Goal: Task Accomplishment & Management: Complete application form

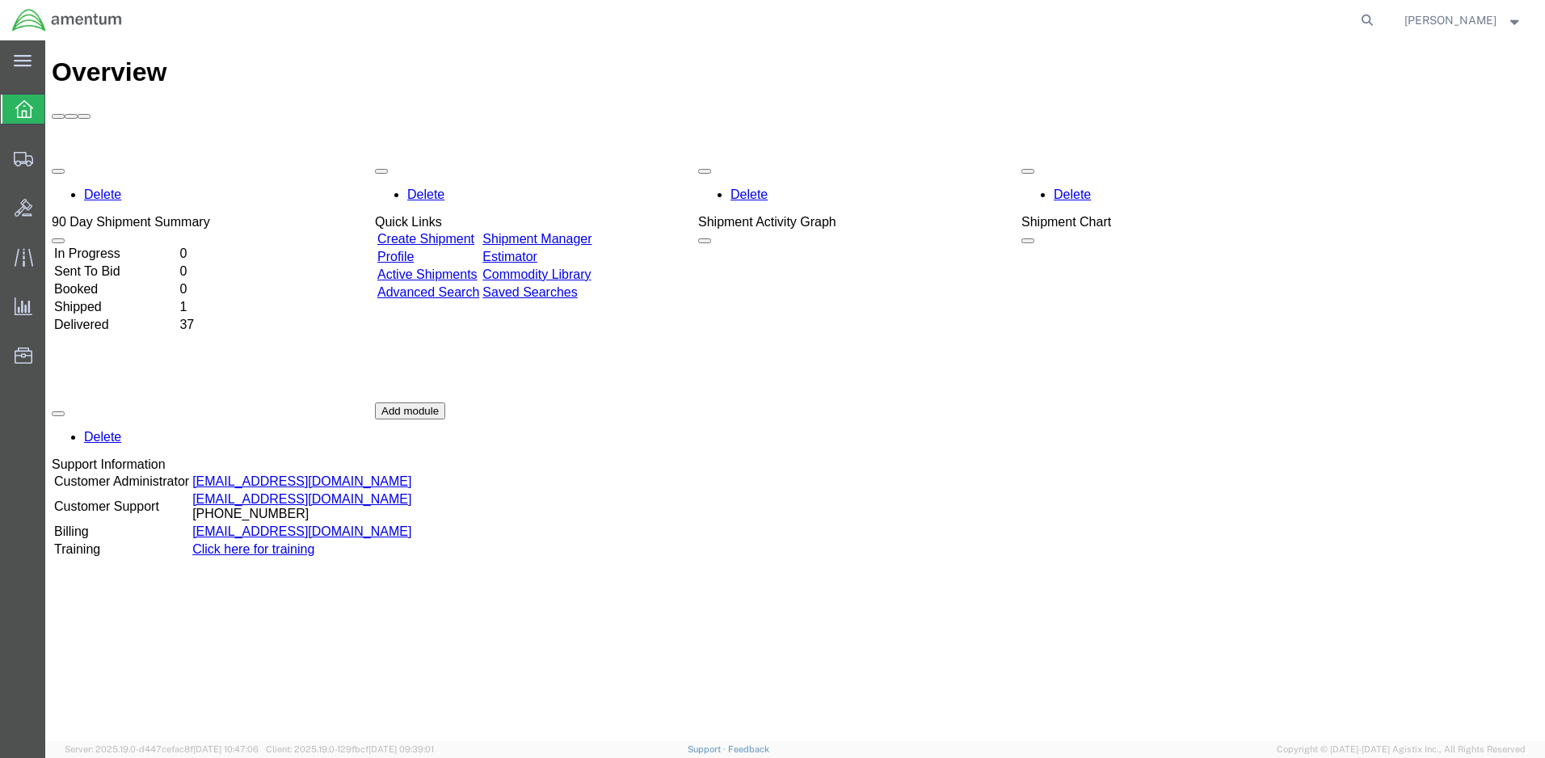
click at [448, 267] on link "Active Shipments" at bounding box center [427, 274] width 100 height 14
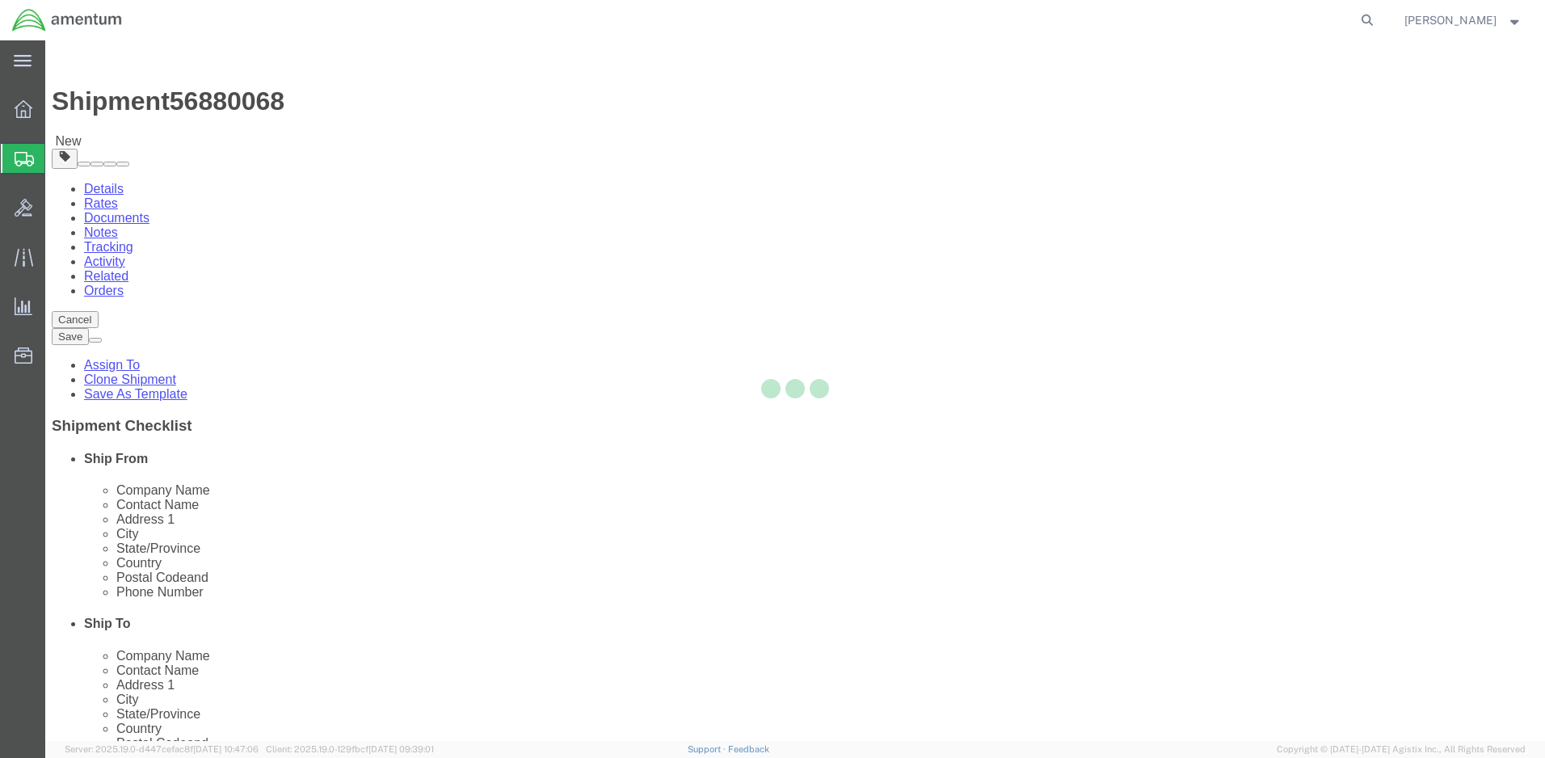
select select
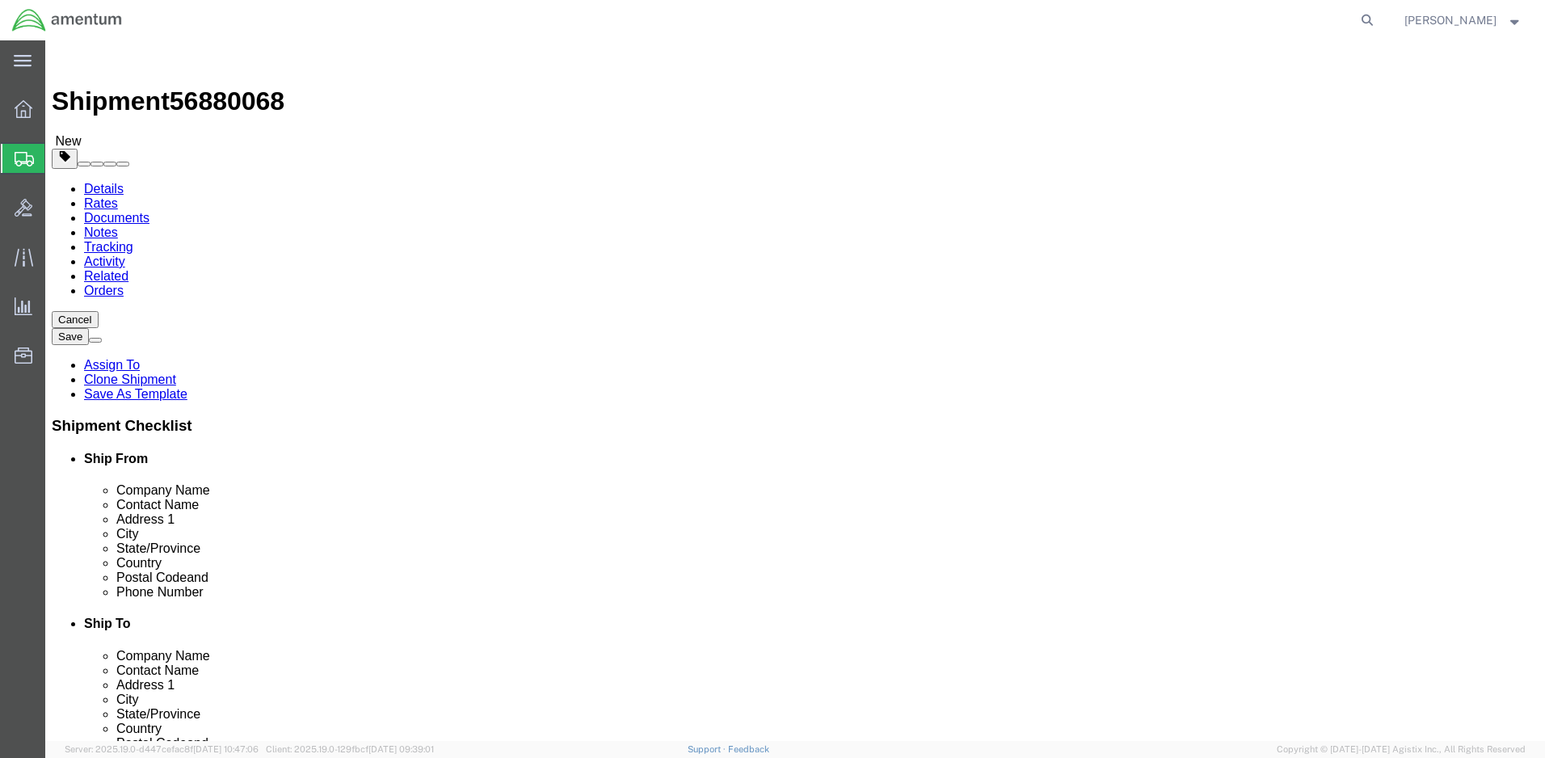
click button "Continue"
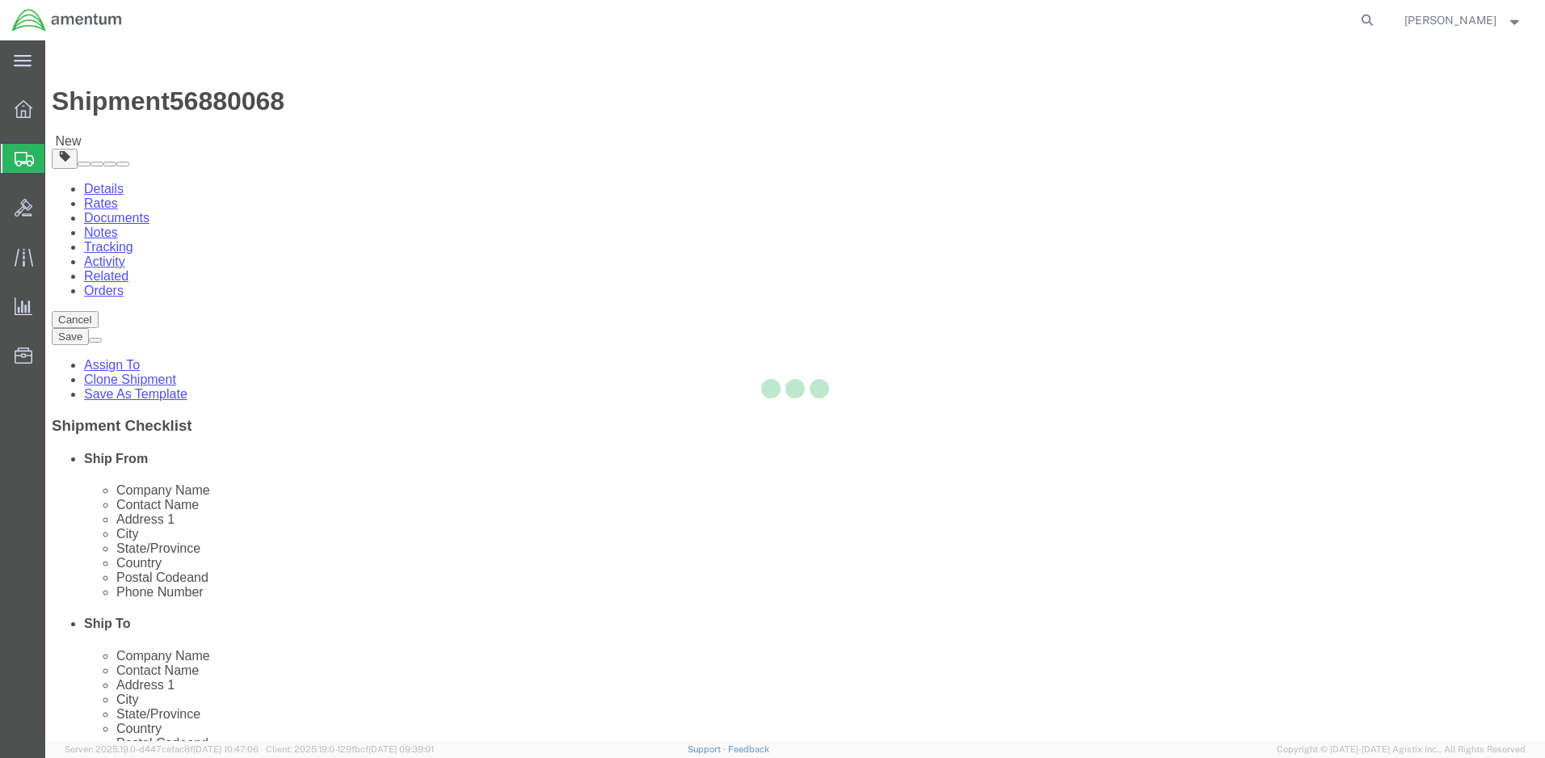
scroll to position [687, 0]
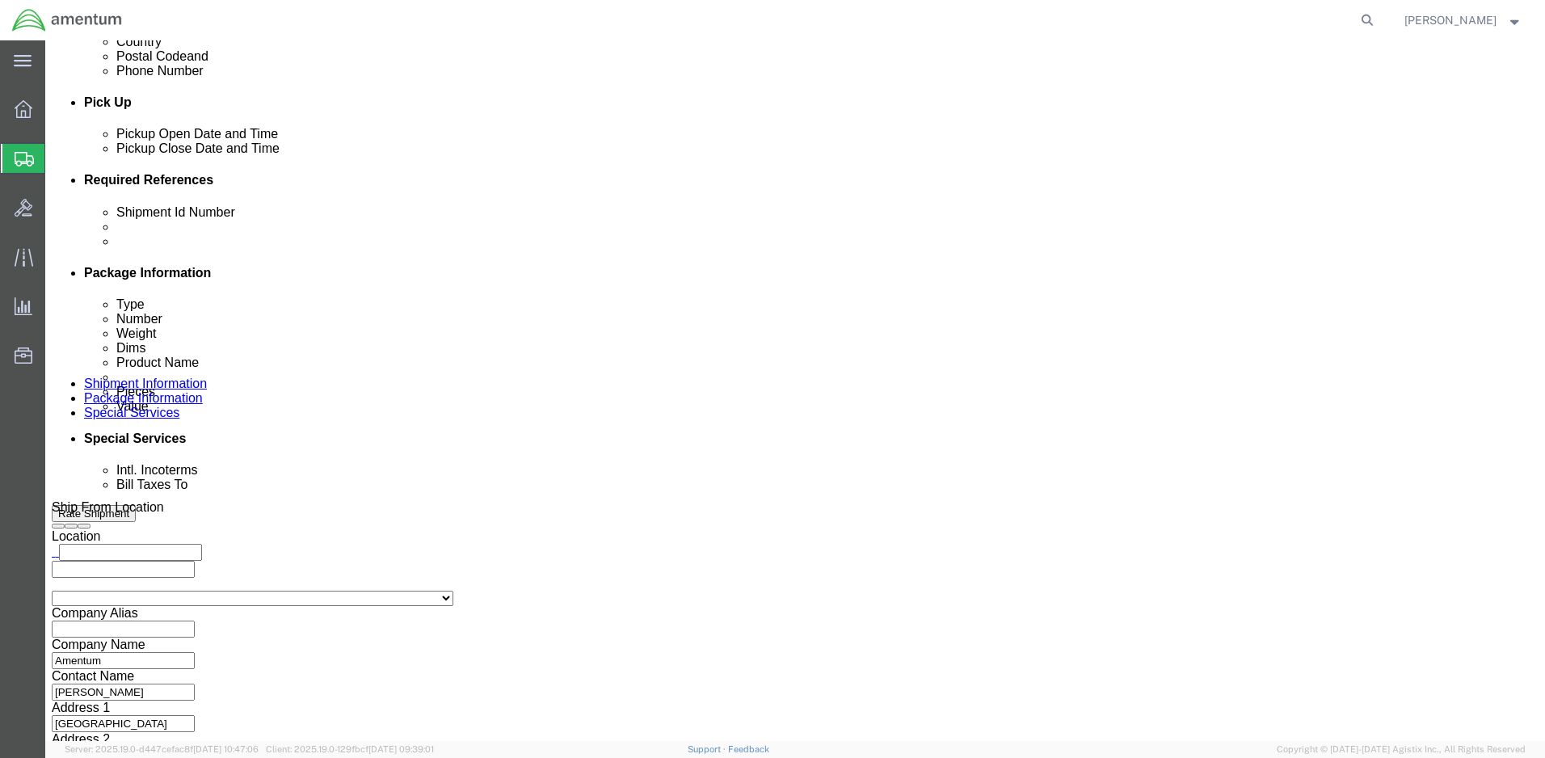
click input "text"
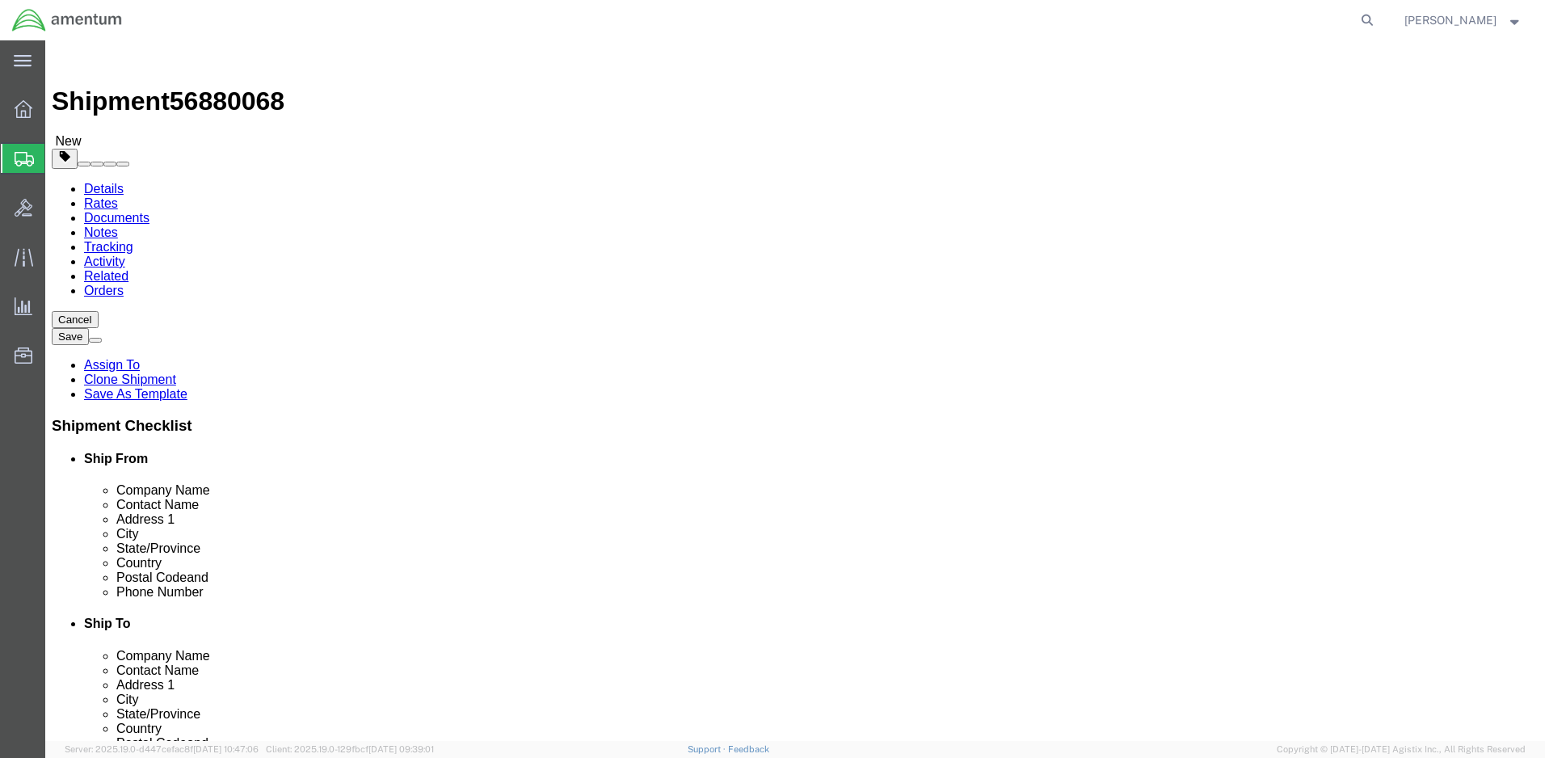
type input "20"
click input "text"
type input "14"
click input "text"
type input "5"
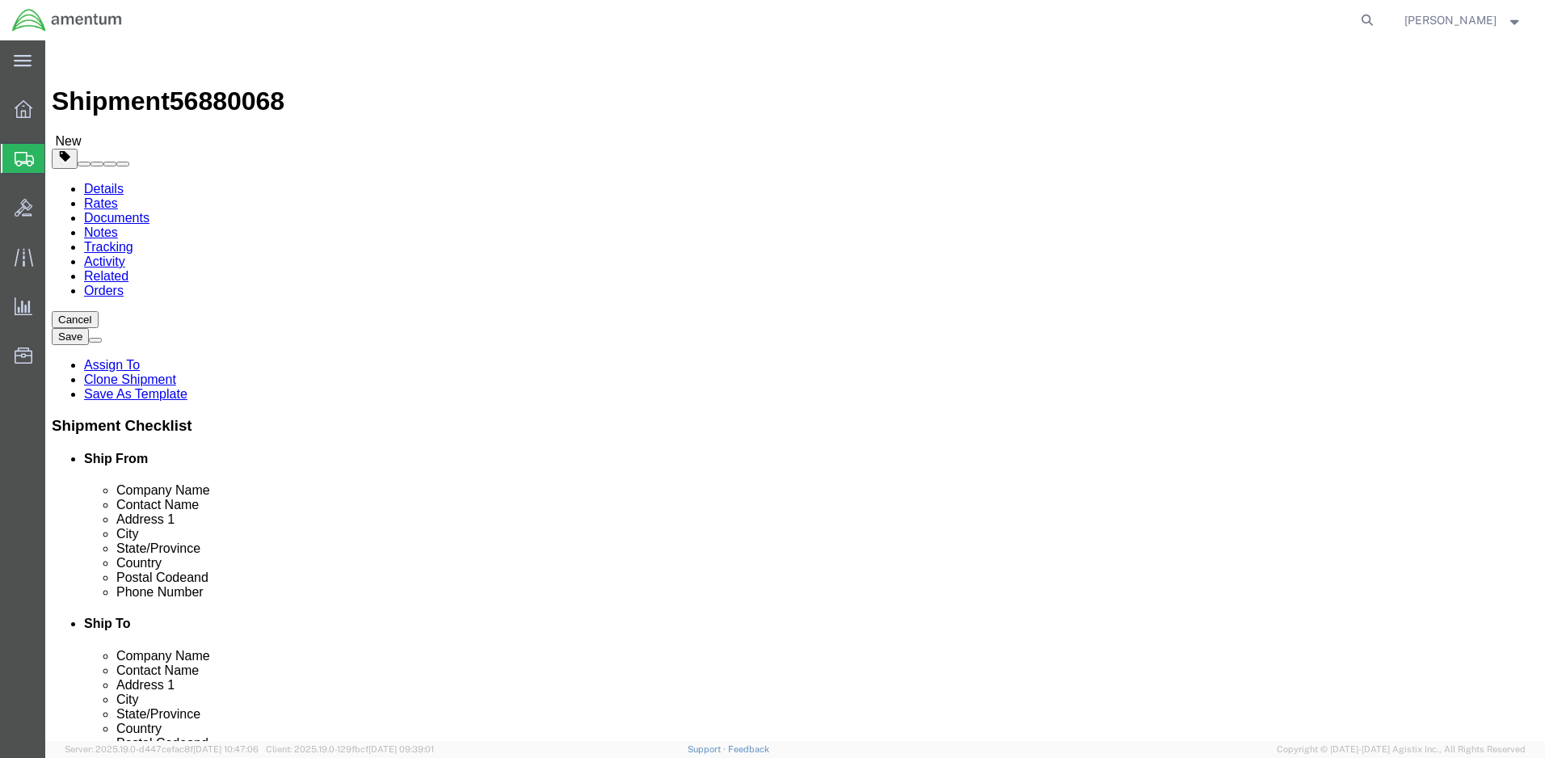
click input "0.00"
type input "0"
type input "20"
click link "Add Content"
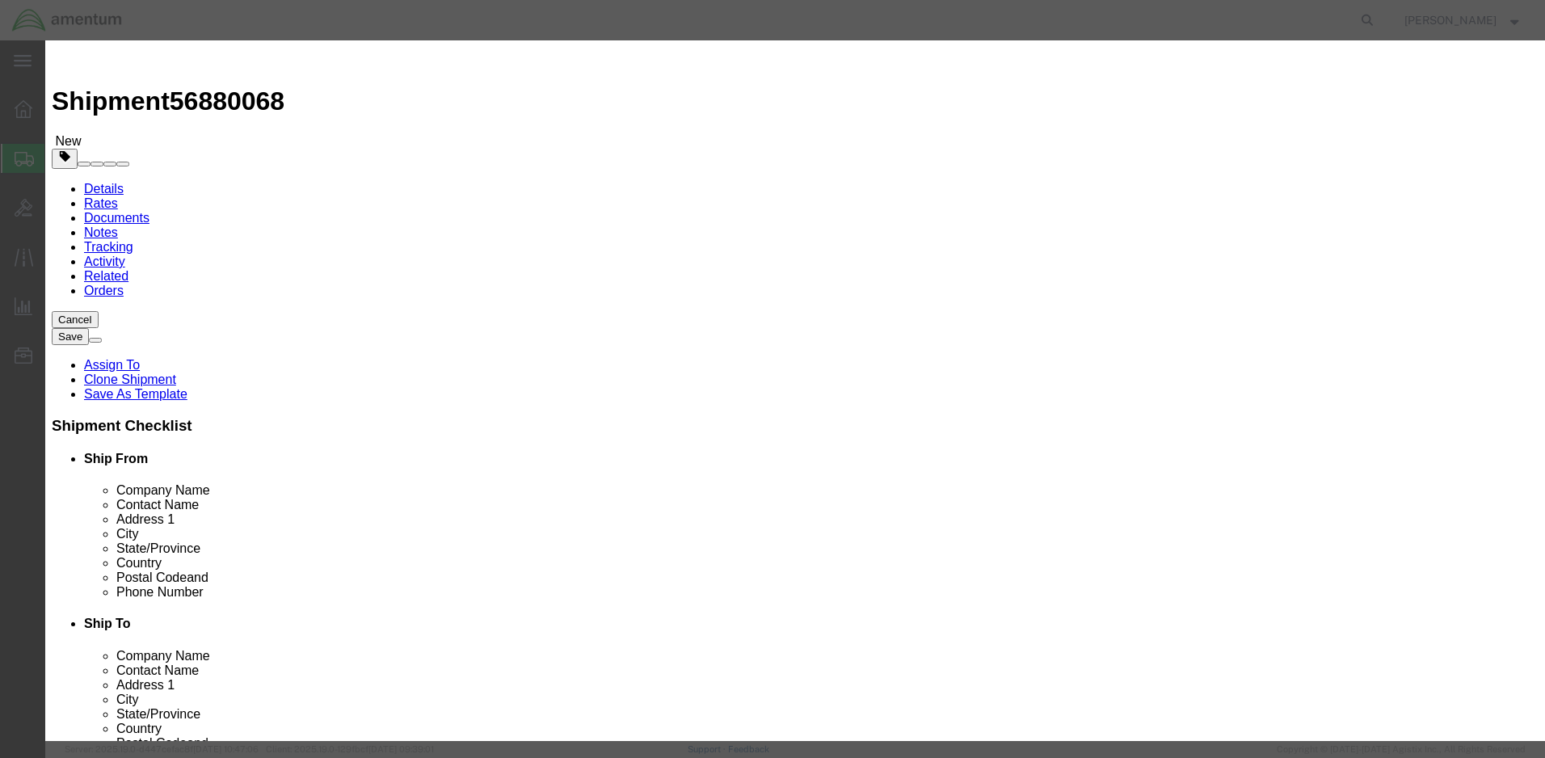
click input "text"
type input "IVHUMMS"
click input "0"
type input "1"
click input "text"
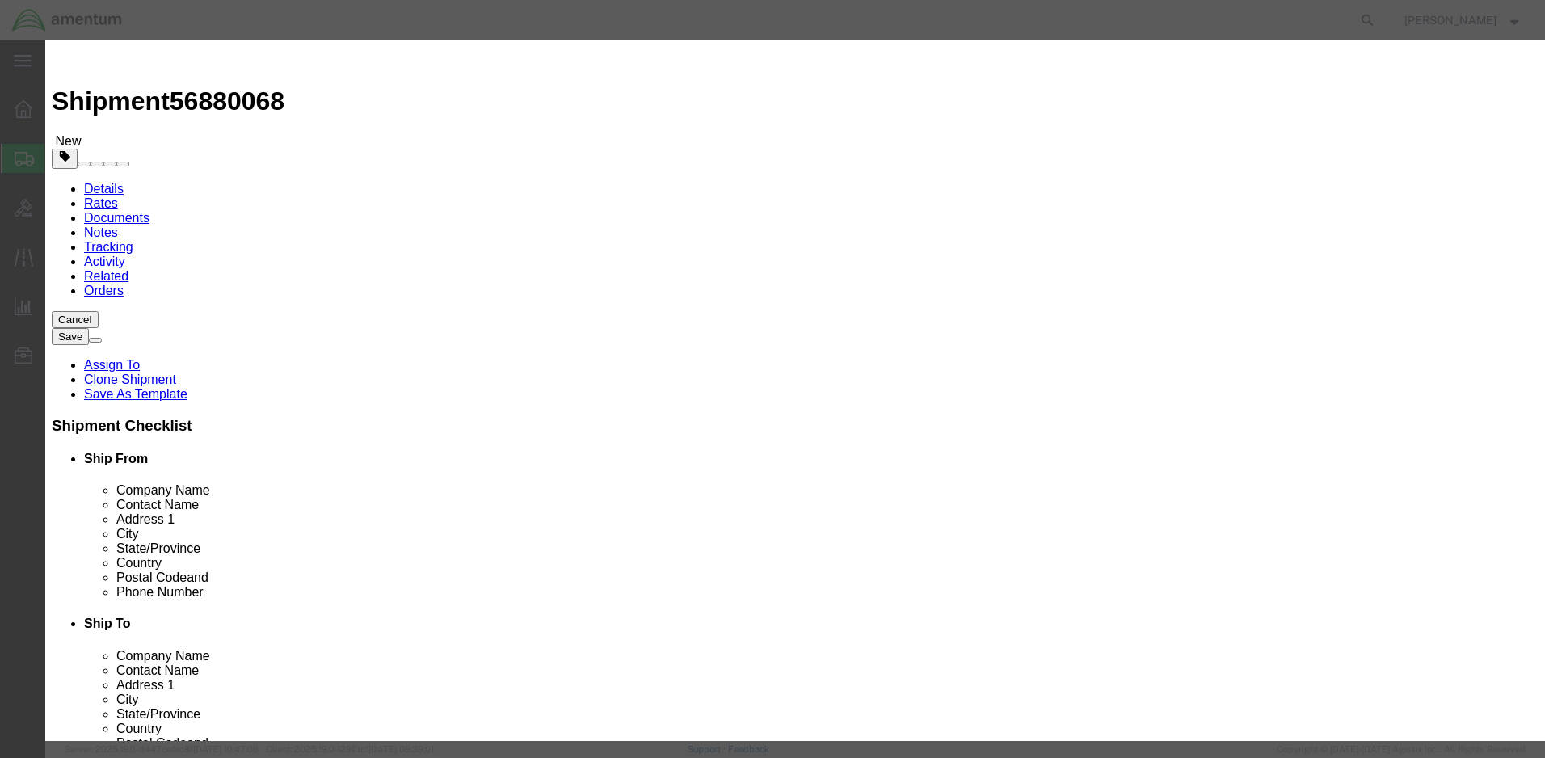
type input "5.00"
select select "50"
click button "Save & Close"
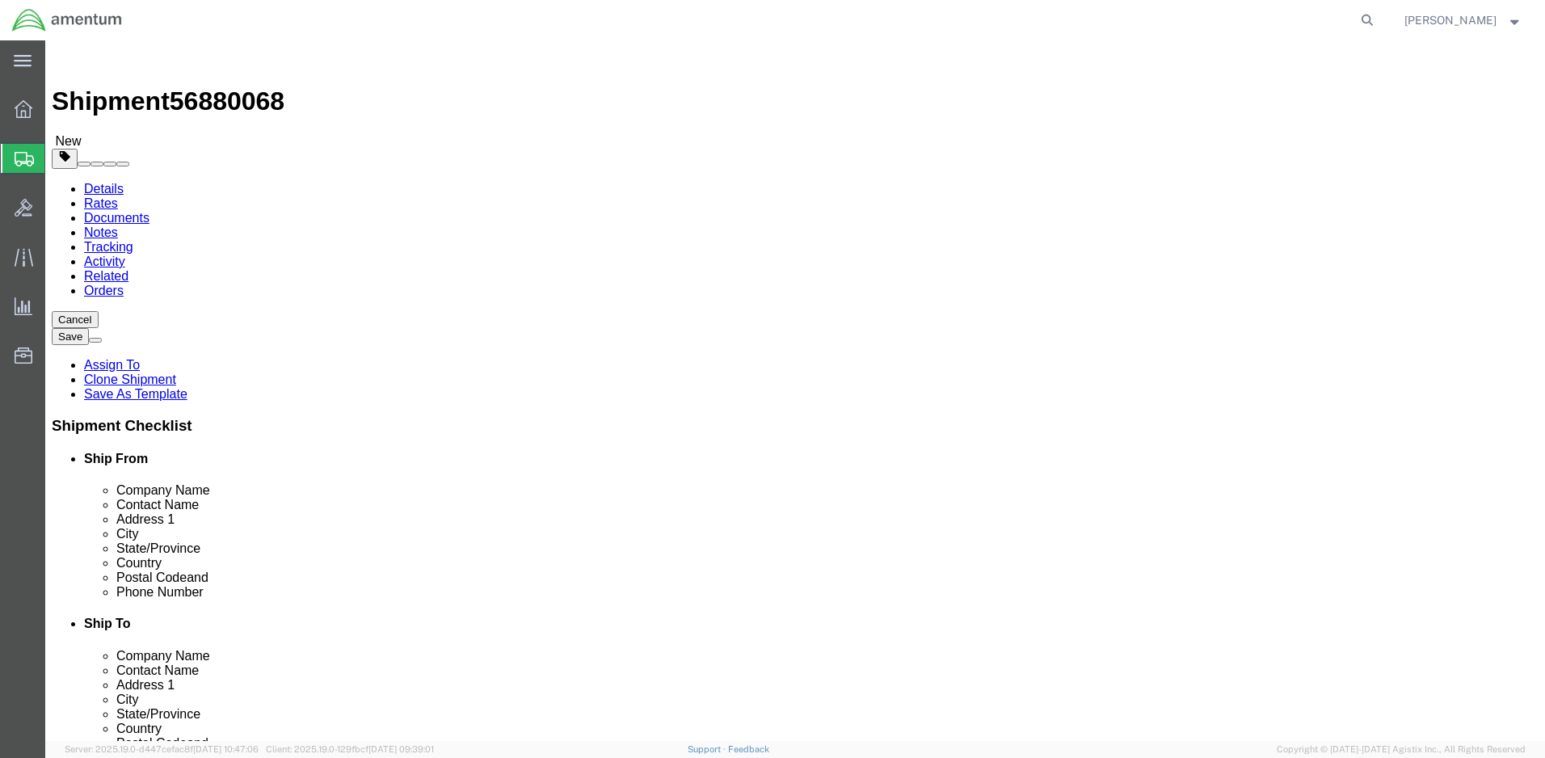
click button "Rate Shipment"
